Goal: Transaction & Acquisition: Purchase product/service

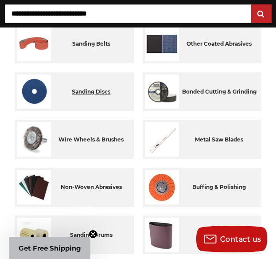
scroll to position [222, 0]
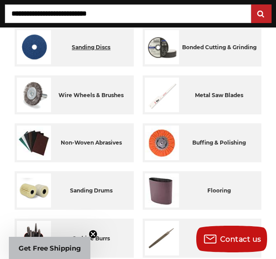
click at [87, 45] on div "sanding discs" at bounding box center [91, 47] width 80 height 35
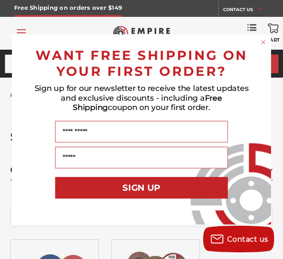
click at [263, 41] on circle "Close dialog" at bounding box center [263, 42] width 8 height 8
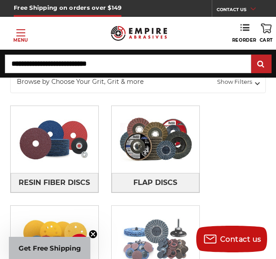
scroll to position [89, 0]
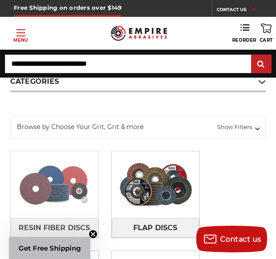
click at [61, 176] on img at bounding box center [55, 185] width 88 height 62
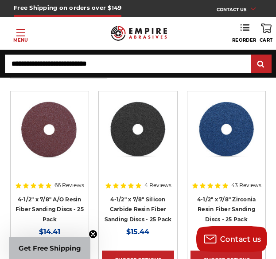
scroll to position [177, 0]
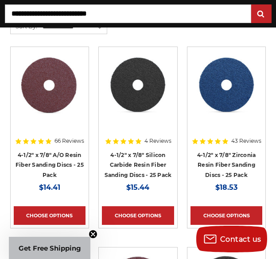
click at [139, 161] on h4 "4-1/2" x 7/8" Silicon Carbide Resin Fiber Sanding Discs - 25 Pack" at bounding box center [138, 165] width 72 height 30
click at [58, 86] on img at bounding box center [50, 85] width 72 height 71
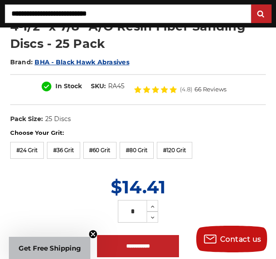
scroll to position [355, 0]
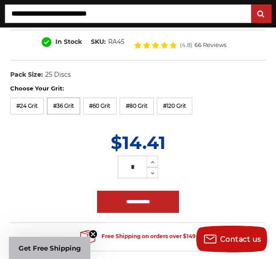
click at [63, 109] on label "#36 Grit" at bounding box center [63, 106] width 33 height 17
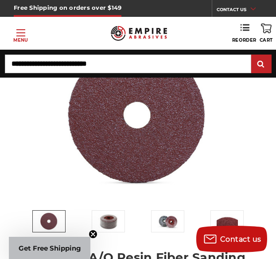
scroll to position [44, 0]
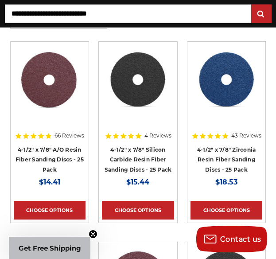
scroll to position [222, 0]
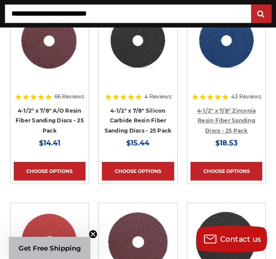
click at [228, 120] on link "4-1/2" x 7/8" Zirconia Resin Fiber Sanding Discs - 25 Pack" at bounding box center [226, 120] width 59 height 27
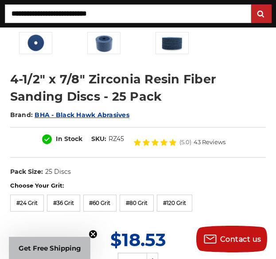
scroll to position [311, 0]
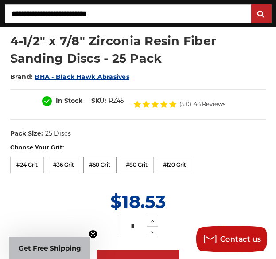
click at [100, 164] on label "#60 Grit" at bounding box center [100, 165] width 34 height 17
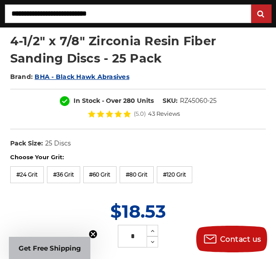
scroll to position [355, 0]
